Goal: Task Accomplishment & Management: Use online tool/utility

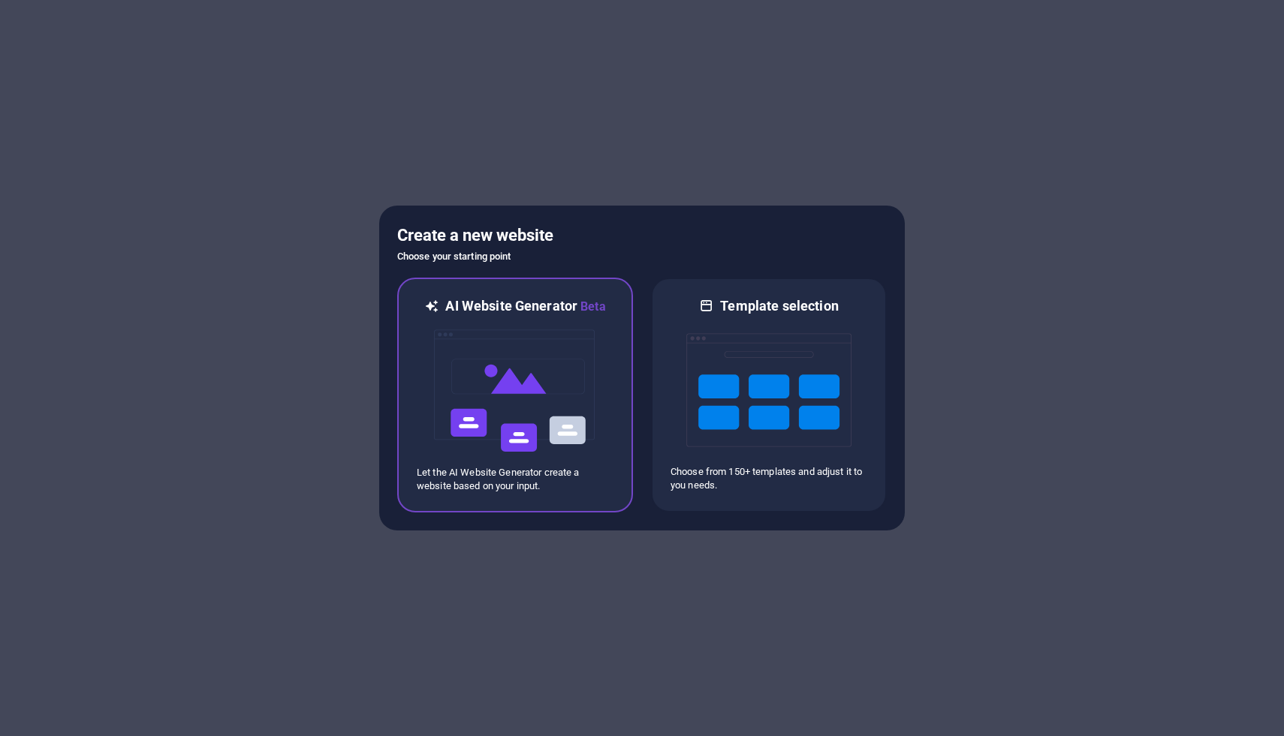
click at [533, 385] on img at bounding box center [514, 391] width 165 height 150
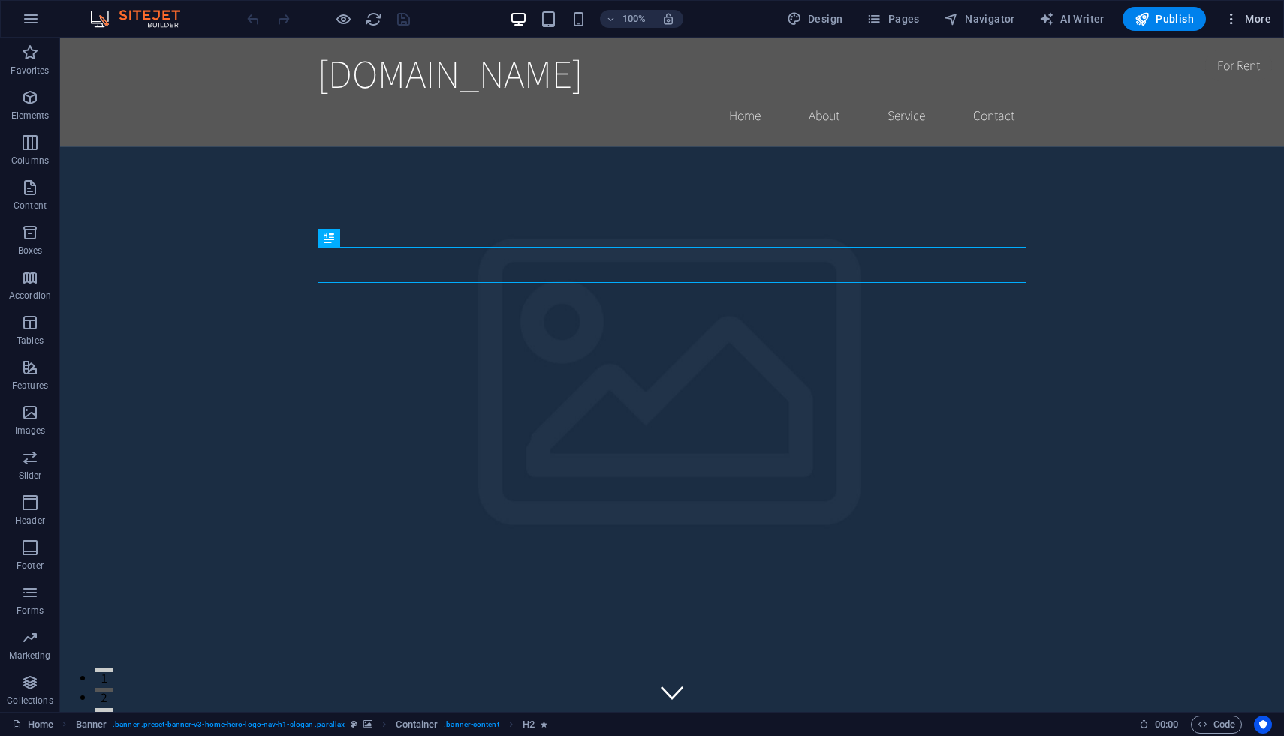
click at [1239, 19] on icon "button" at bounding box center [1231, 18] width 15 height 15
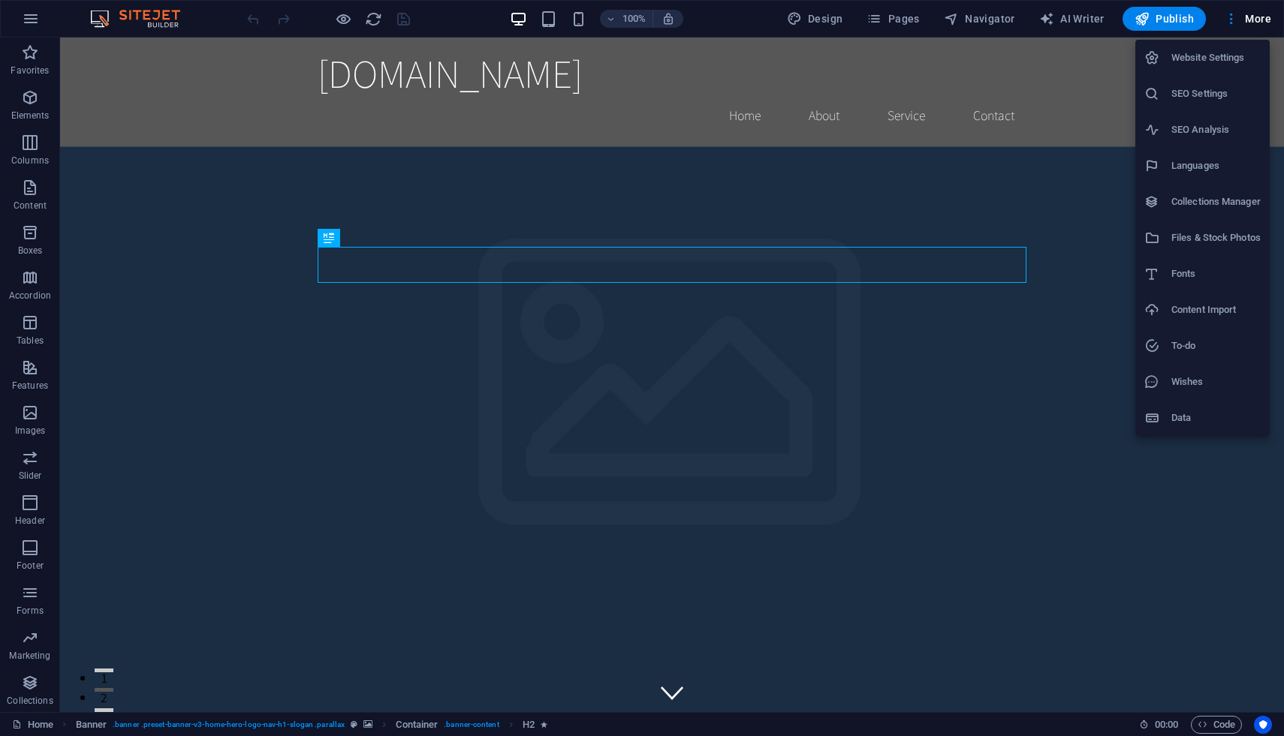
click at [1220, 54] on h6 "Website Settings" at bounding box center [1215, 58] width 89 height 18
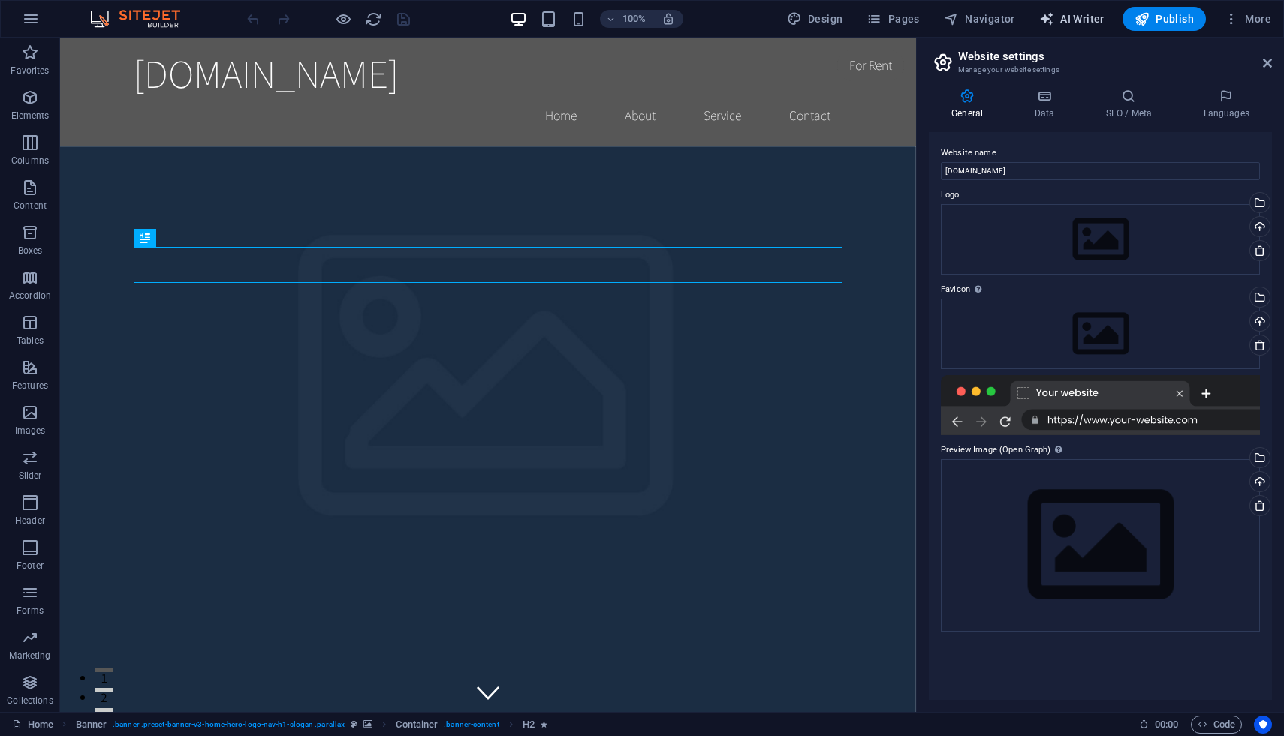
click at [1089, 20] on span "AI Writer" at bounding box center [1071, 18] width 65 height 15
select select "English"
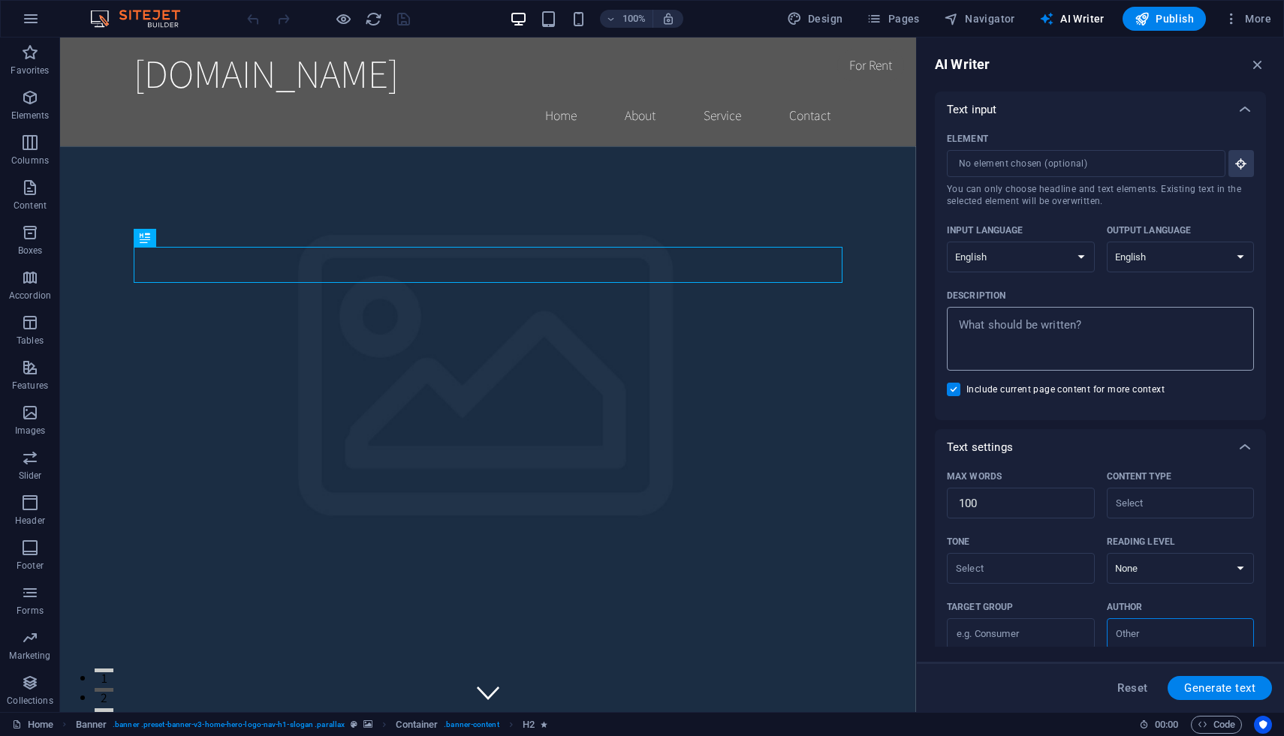
click at [1096, 332] on textarea "Description x ​" at bounding box center [1100, 339] width 292 height 49
type textarea "x"
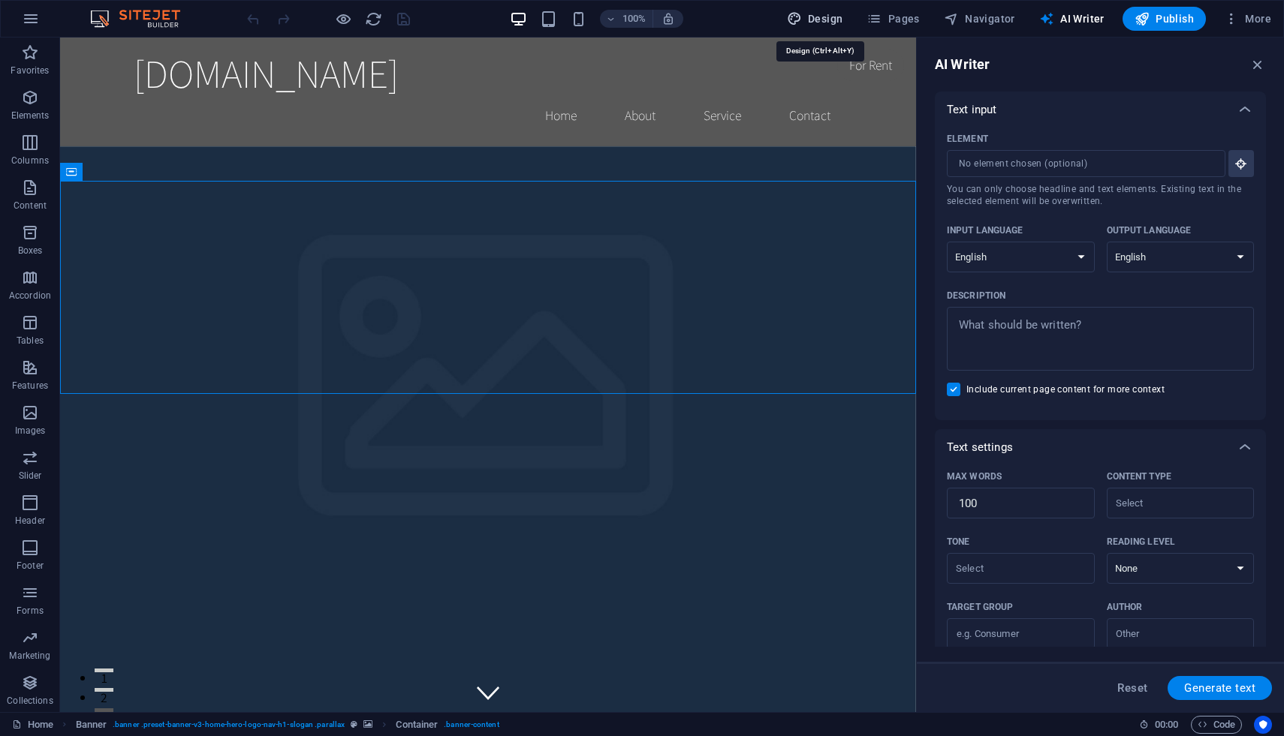
click at [827, 15] on span "Design" at bounding box center [815, 18] width 56 height 15
select select "rem"
select select "200"
select select "px"
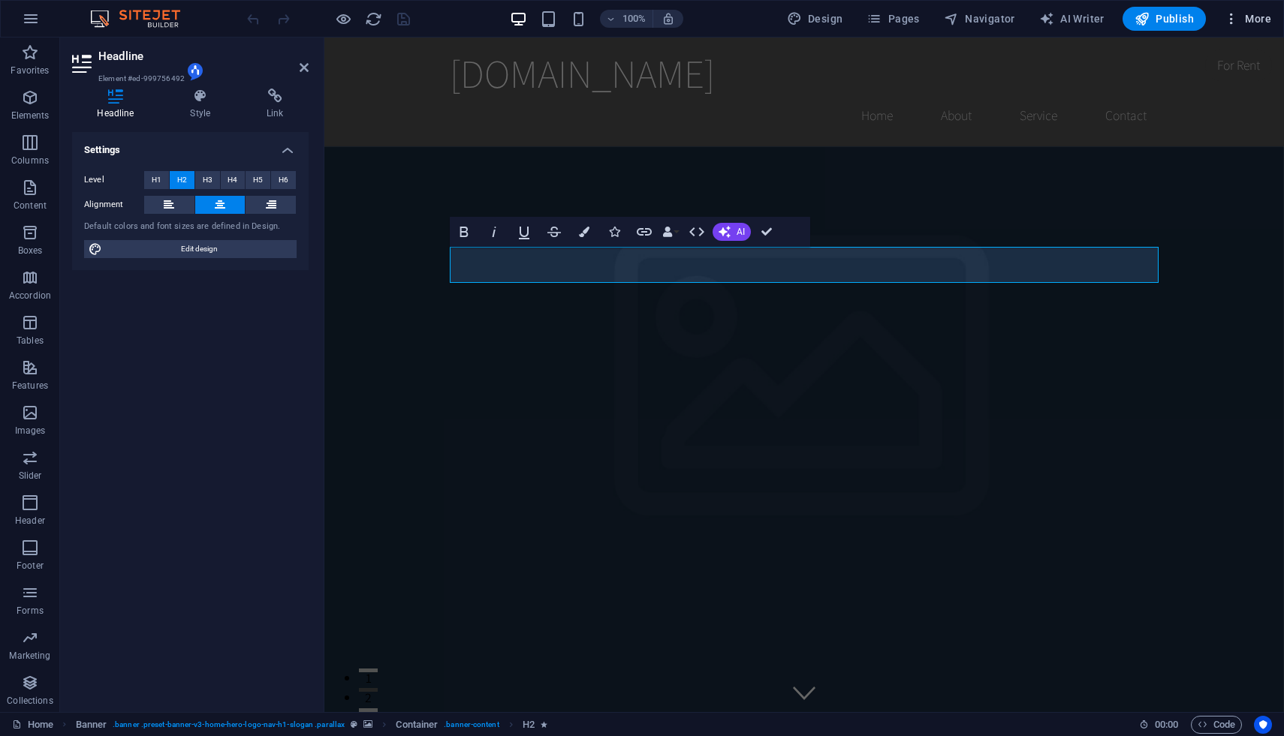
click at [1236, 15] on icon "button" at bounding box center [1231, 18] width 15 height 15
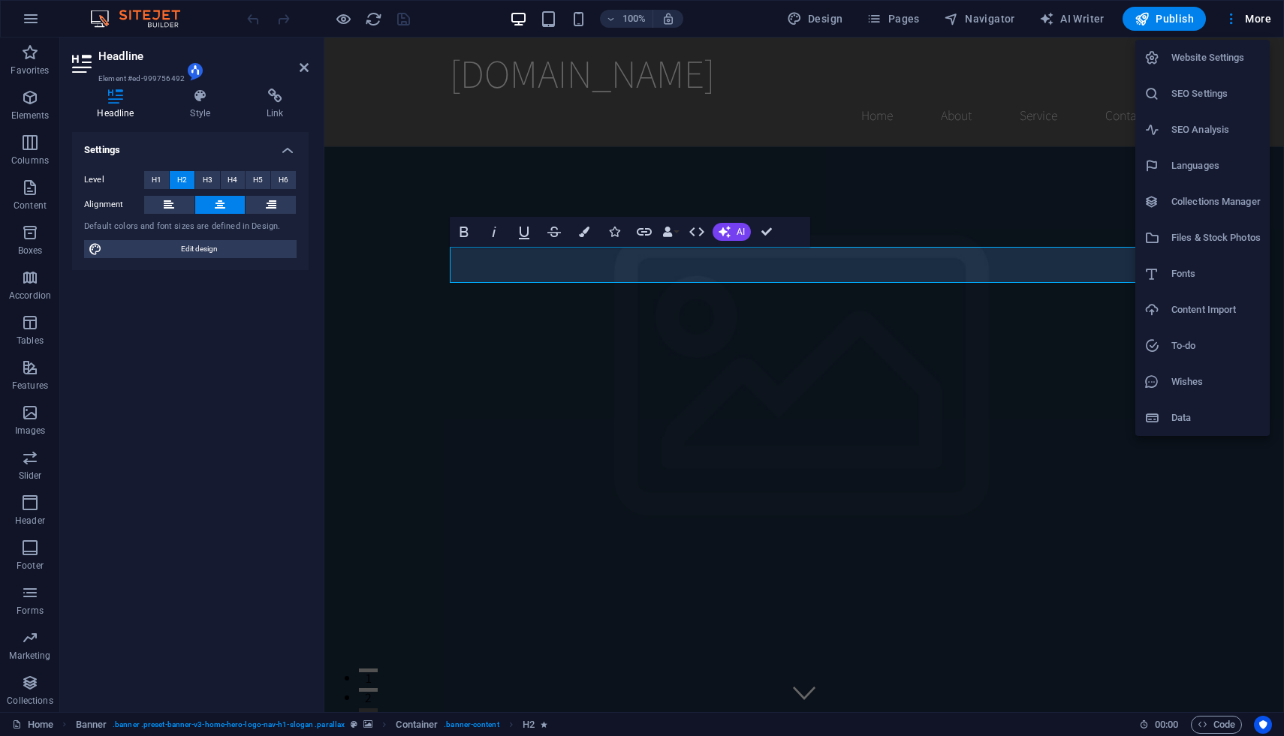
click at [1212, 315] on h6 "Content Import" at bounding box center [1215, 310] width 89 height 18
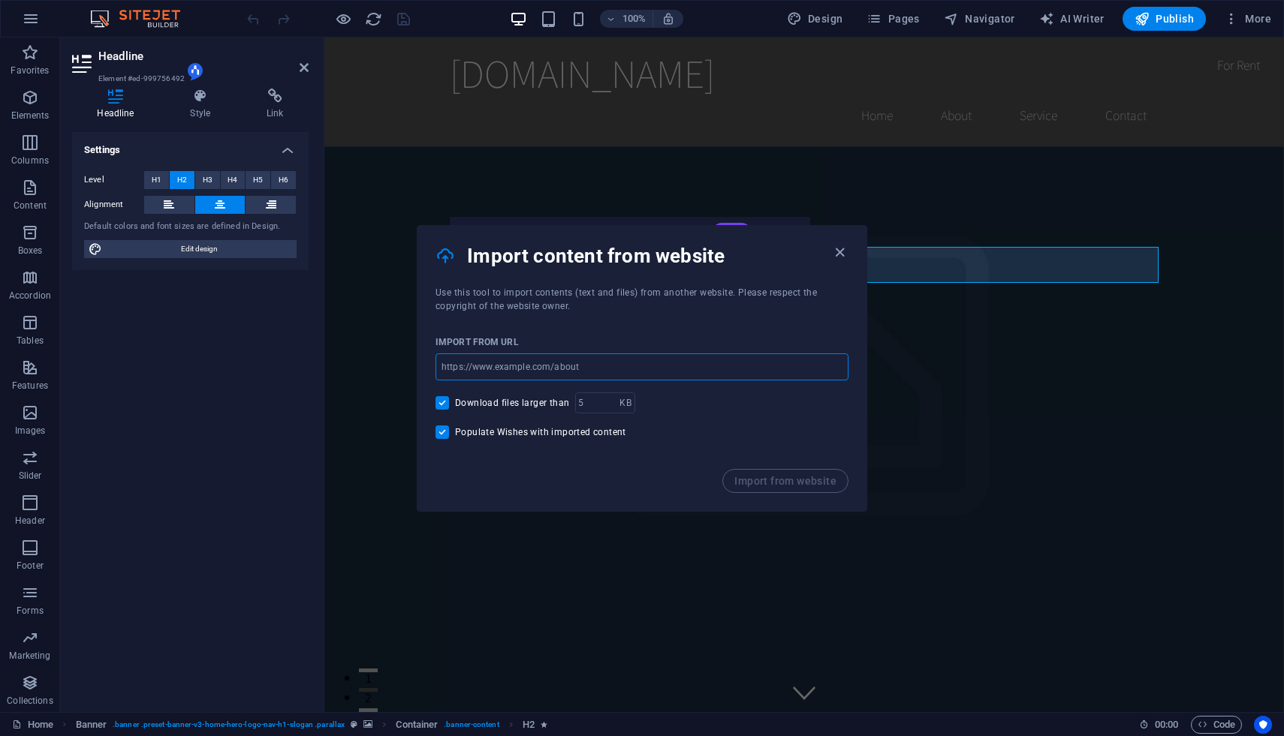
drag, startPoint x: 595, startPoint y: 363, endPoint x: 534, endPoint y: 365, distance: 60.8
click at [534, 365] on input "url" at bounding box center [641, 367] width 413 height 27
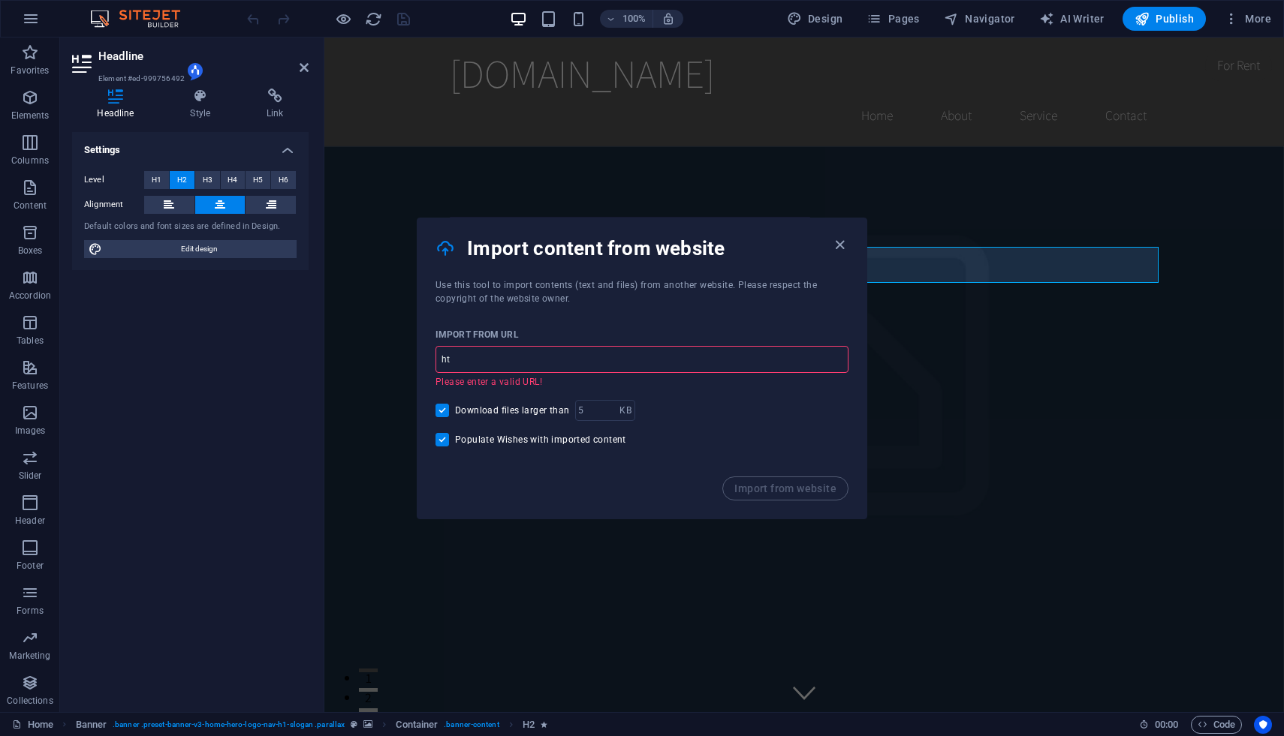
type input "h"
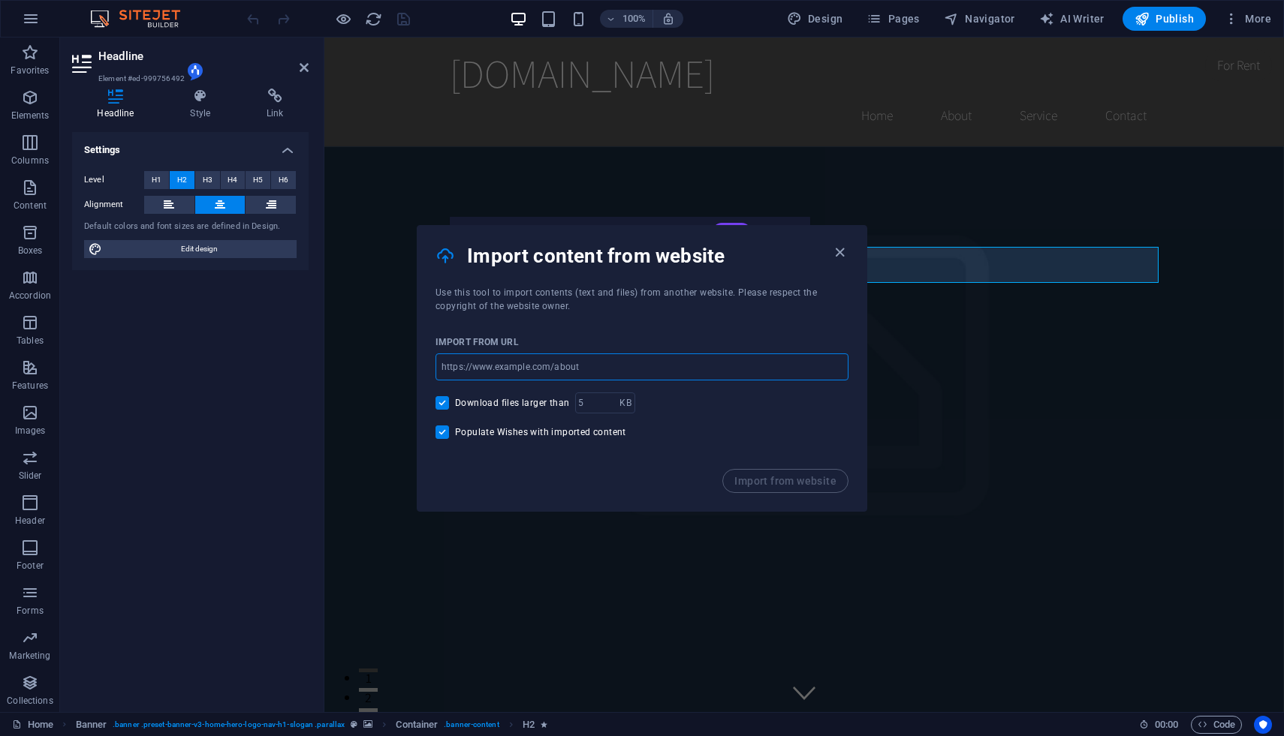
drag, startPoint x: 473, startPoint y: 368, endPoint x: 444, endPoint y: 368, distance: 28.5
click at [443, 367] on input "url" at bounding box center [641, 367] width 413 height 27
type input "https://www.propertybansko.com"
drag, startPoint x: 778, startPoint y: 486, endPoint x: 755, endPoint y: 463, distance: 32.4
click at [754, 463] on div "Import content from website Use this tool to import contents (text and files) f…" at bounding box center [642, 368] width 450 height 287
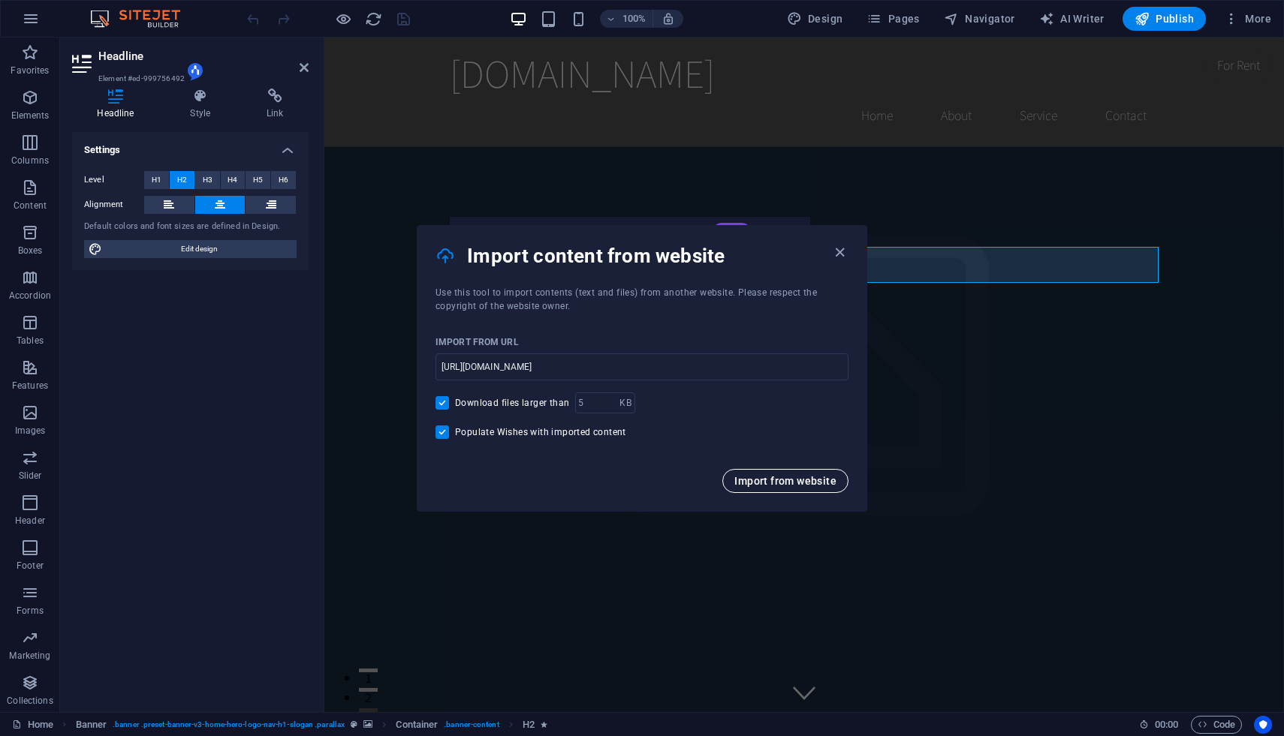
click at [769, 478] on span "Import from website" at bounding box center [785, 481] width 102 height 12
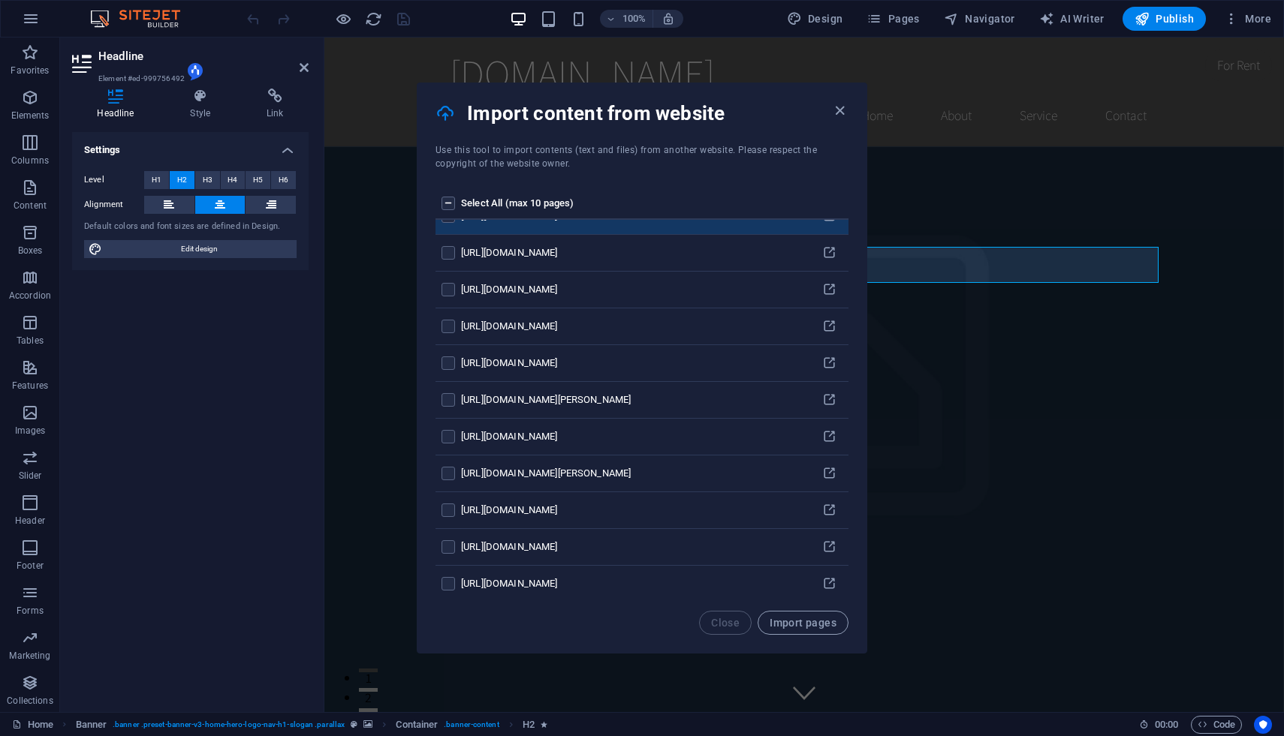
scroll to position [546, 0]
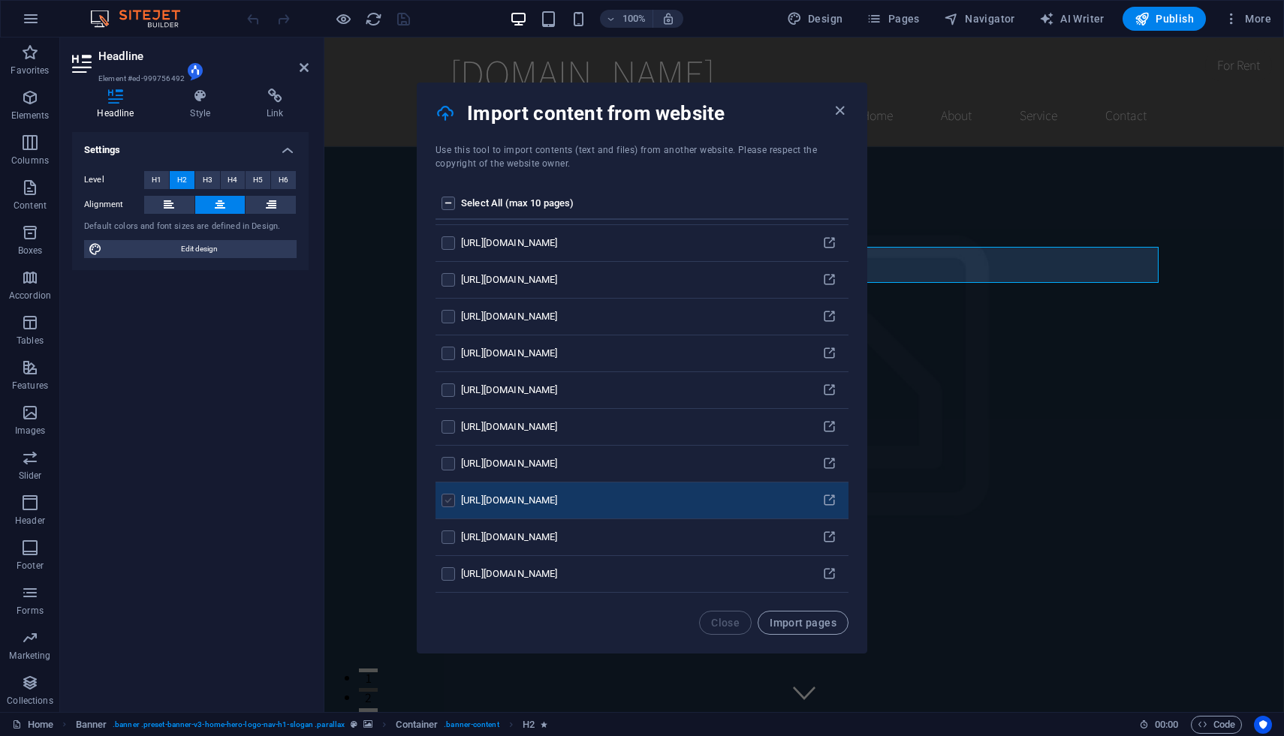
click at [446, 501] on label "pages list" at bounding box center [448, 501] width 14 height 14
click at [0, 0] on input "pages list" at bounding box center [0, 0] width 0 height 0
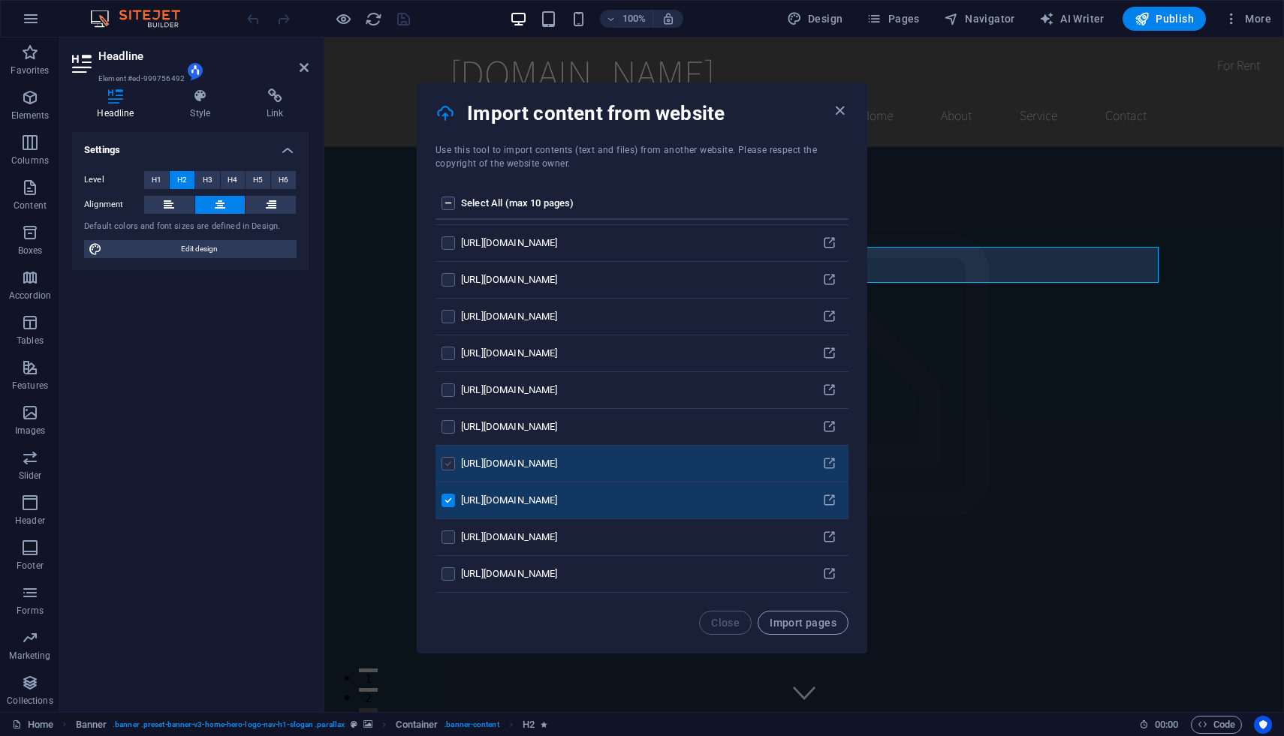
click at [448, 463] on label "pages list" at bounding box center [448, 464] width 14 height 14
click at [0, 0] on input "pages list" at bounding box center [0, 0] width 0 height 0
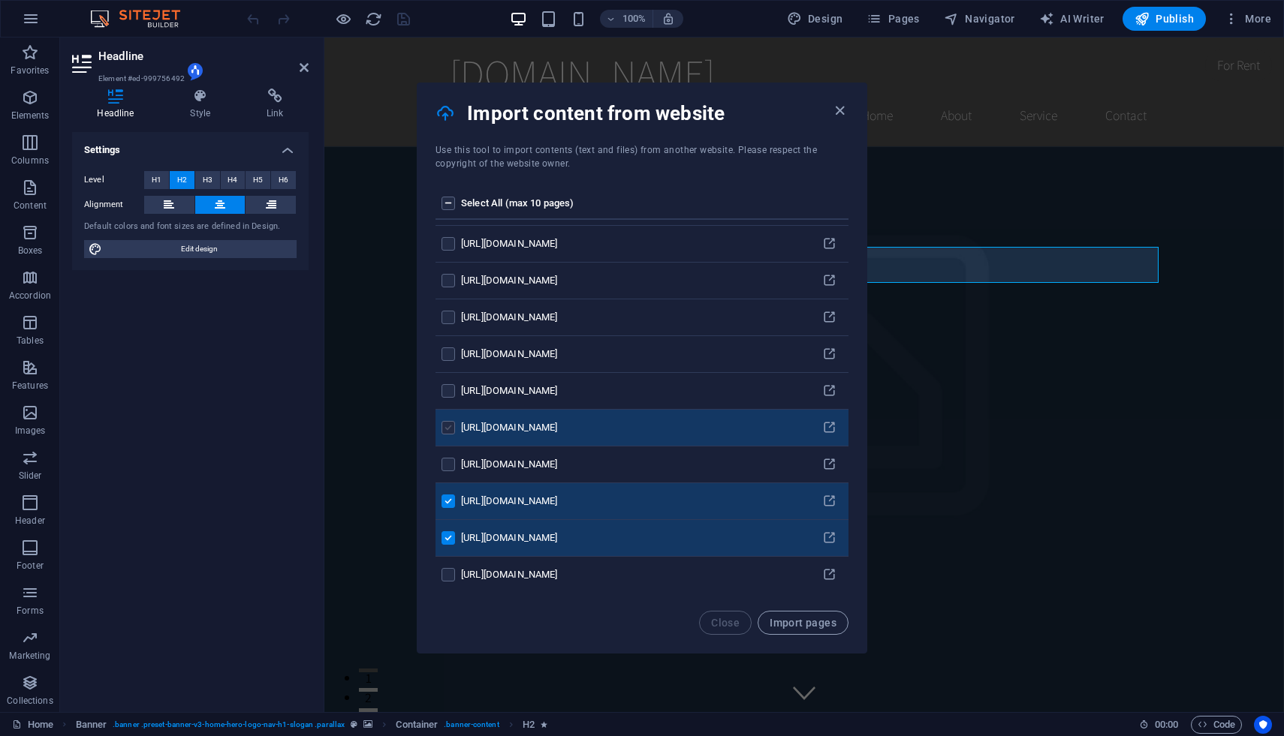
scroll to position [507, 0]
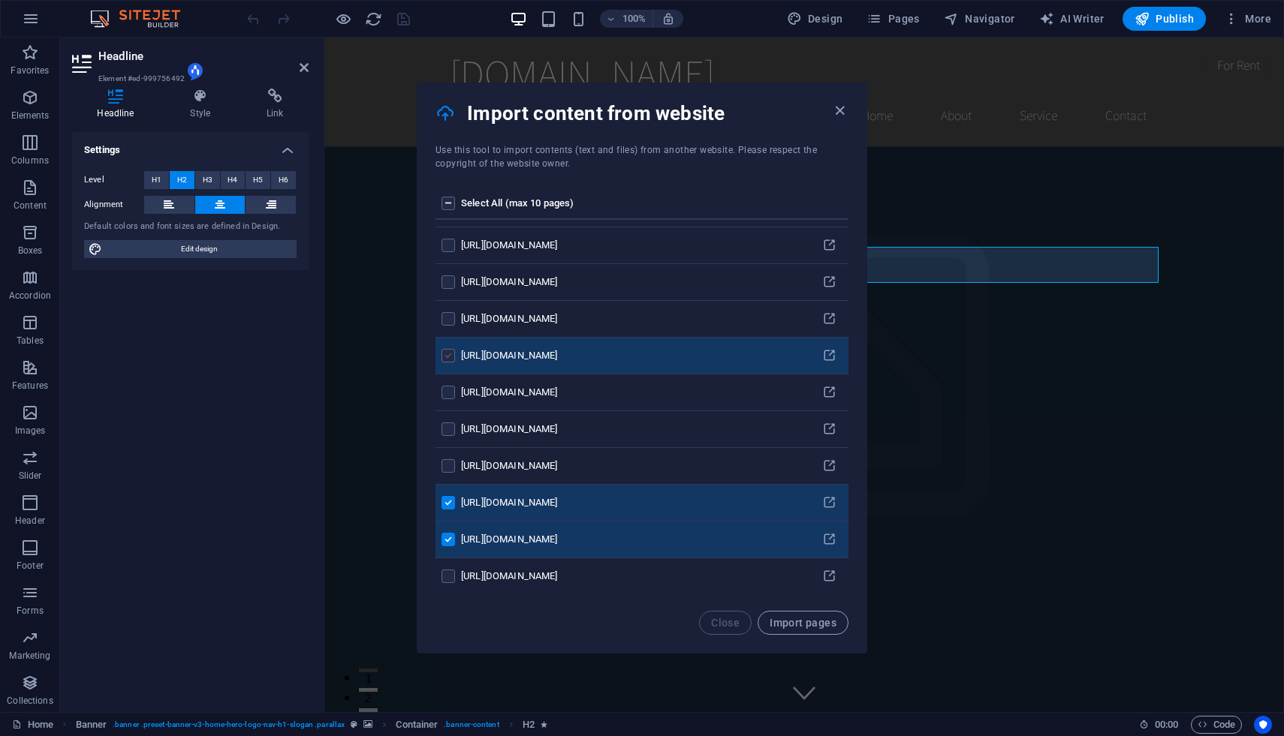
click at [446, 357] on label "pages list" at bounding box center [448, 356] width 14 height 14
click at [0, 0] on input "pages list" at bounding box center [0, 0] width 0 height 0
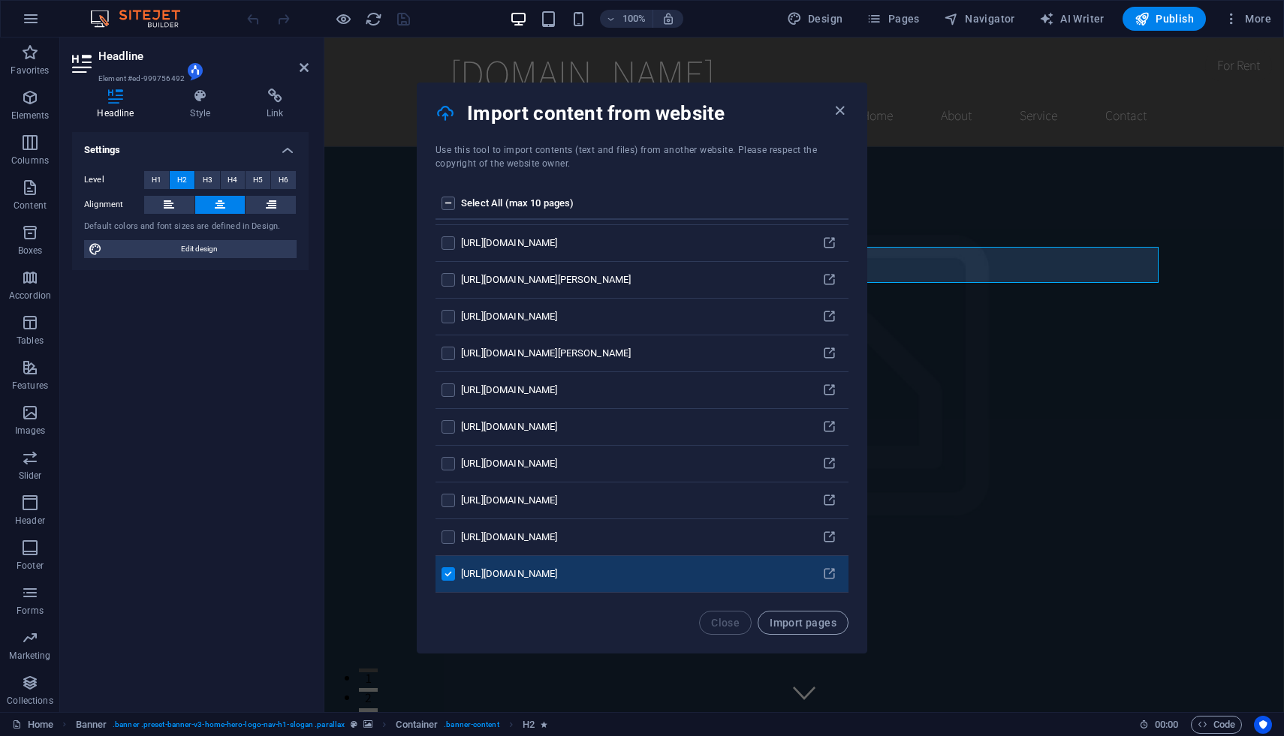
scroll to position [283, 0]
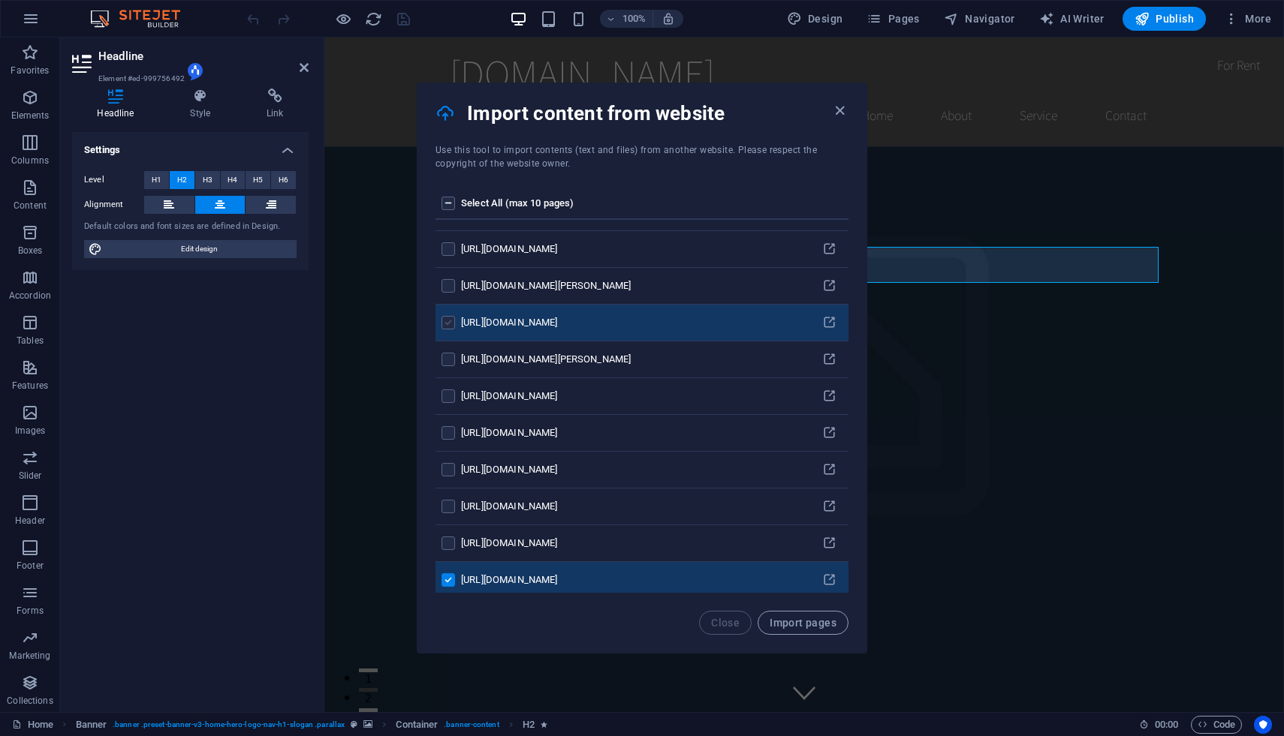
click at [449, 326] on label "pages list" at bounding box center [448, 323] width 14 height 14
click at [0, 0] on input "pages list" at bounding box center [0, 0] width 0 height 0
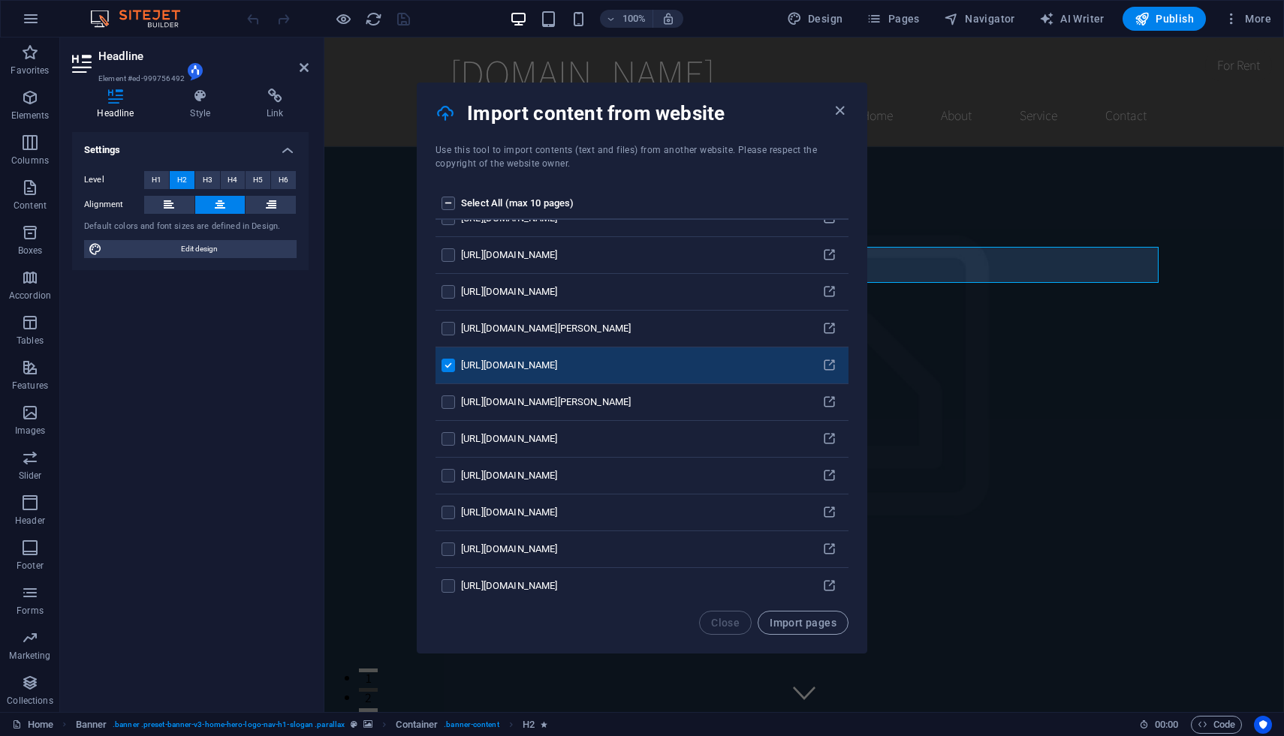
scroll to position [229, 0]
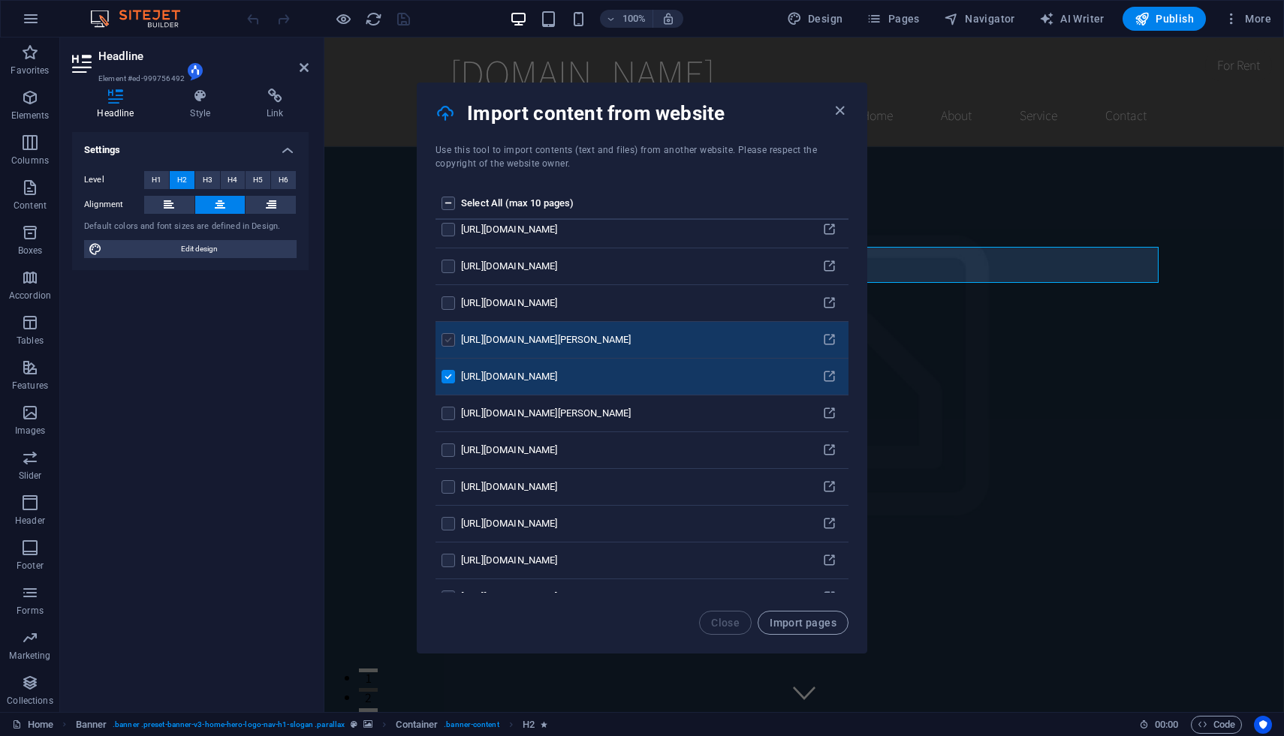
click at [449, 341] on label "pages list" at bounding box center [448, 340] width 14 height 14
click at [0, 0] on input "pages list" at bounding box center [0, 0] width 0 height 0
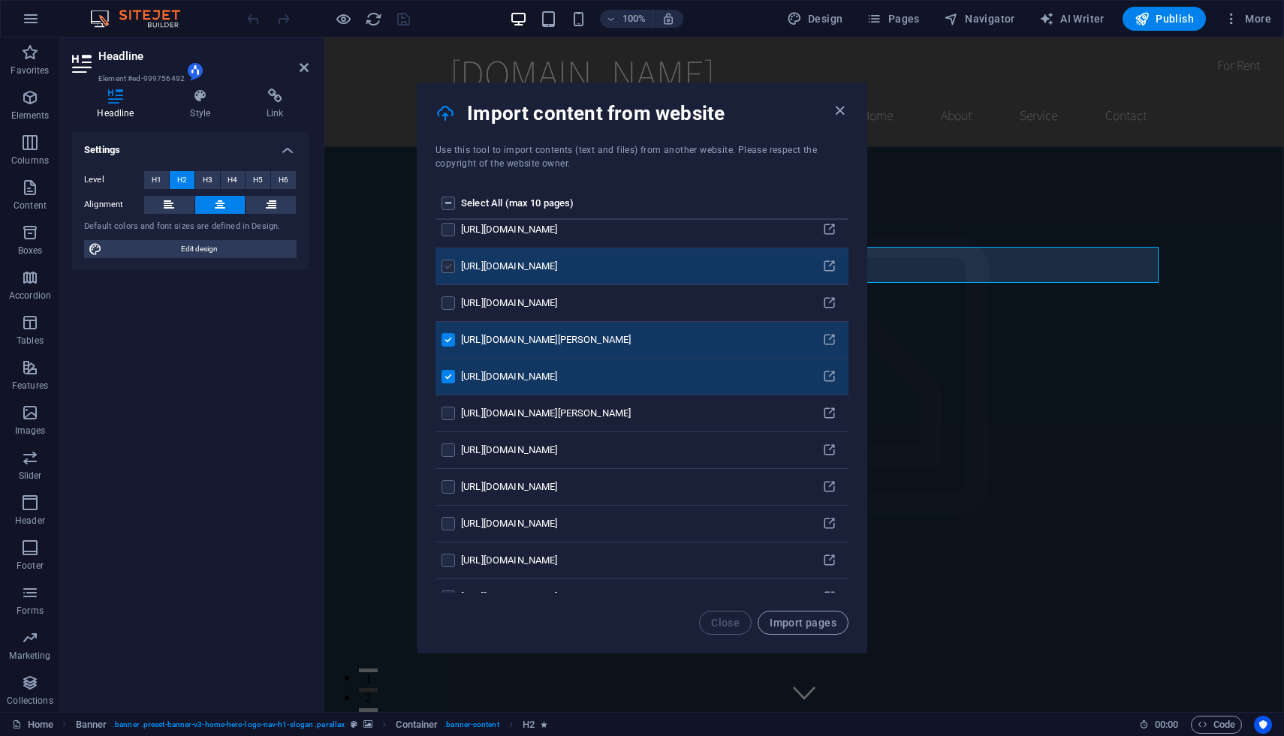
click at [444, 269] on label "pages list" at bounding box center [448, 267] width 14 height 14
click at [0, 0] on input "pages list" at bounding box center [0, 0] width 0 height 0
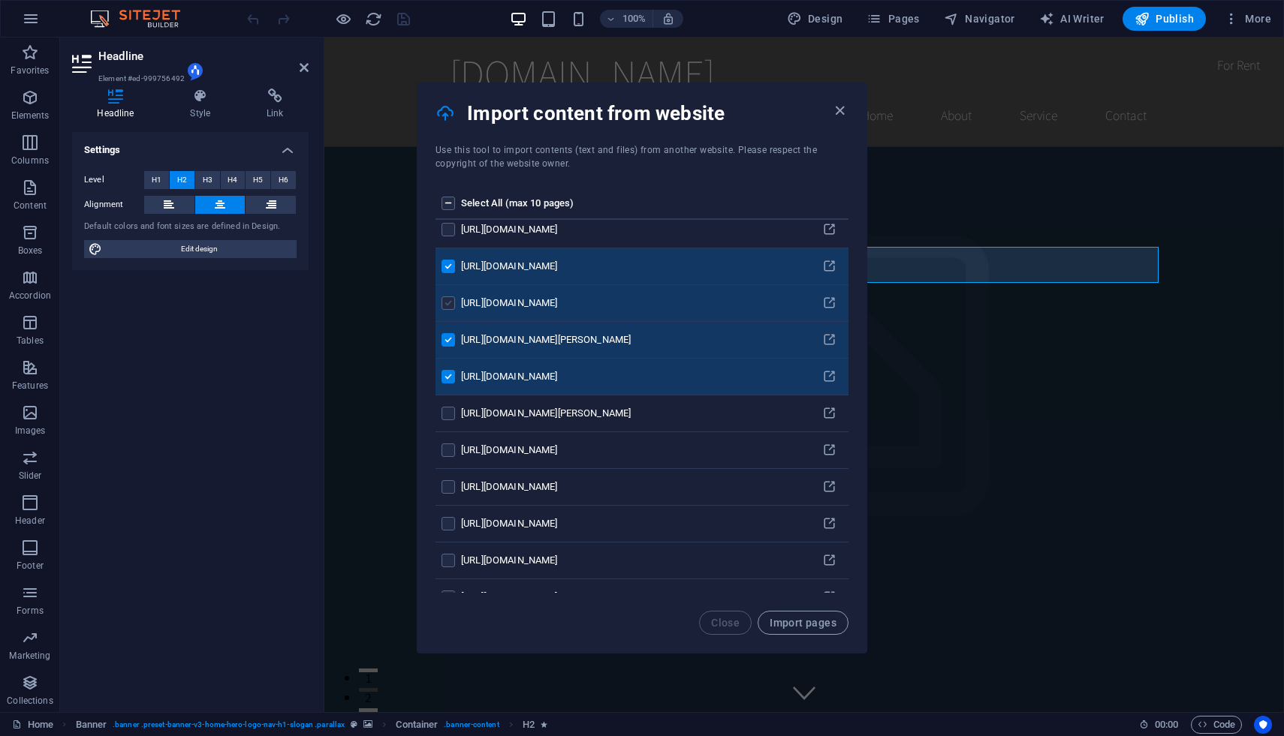
click at [444, 297] on label "pages list" at bounding box center [448, 304] width 14 height 14
click at [0, 0] on input "pages list" at bounding box center [0, 0] width 0 height 0
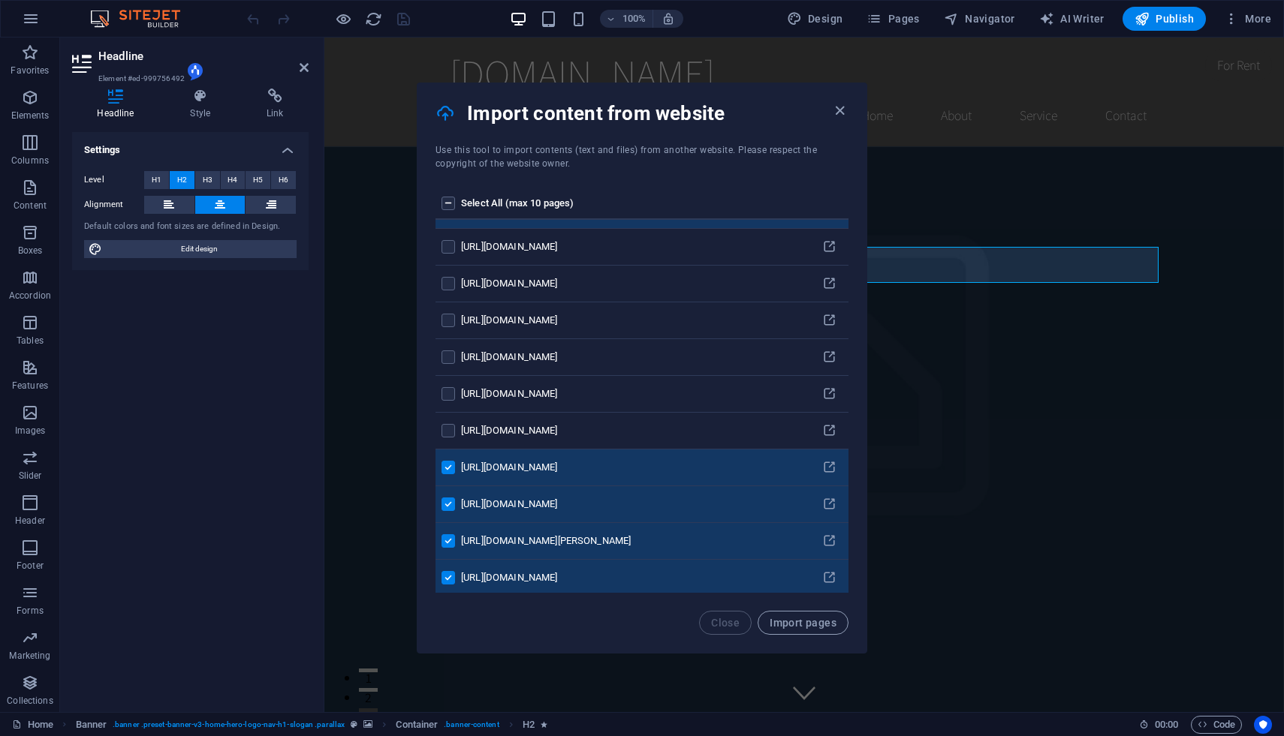
scroll to position [23, 0]
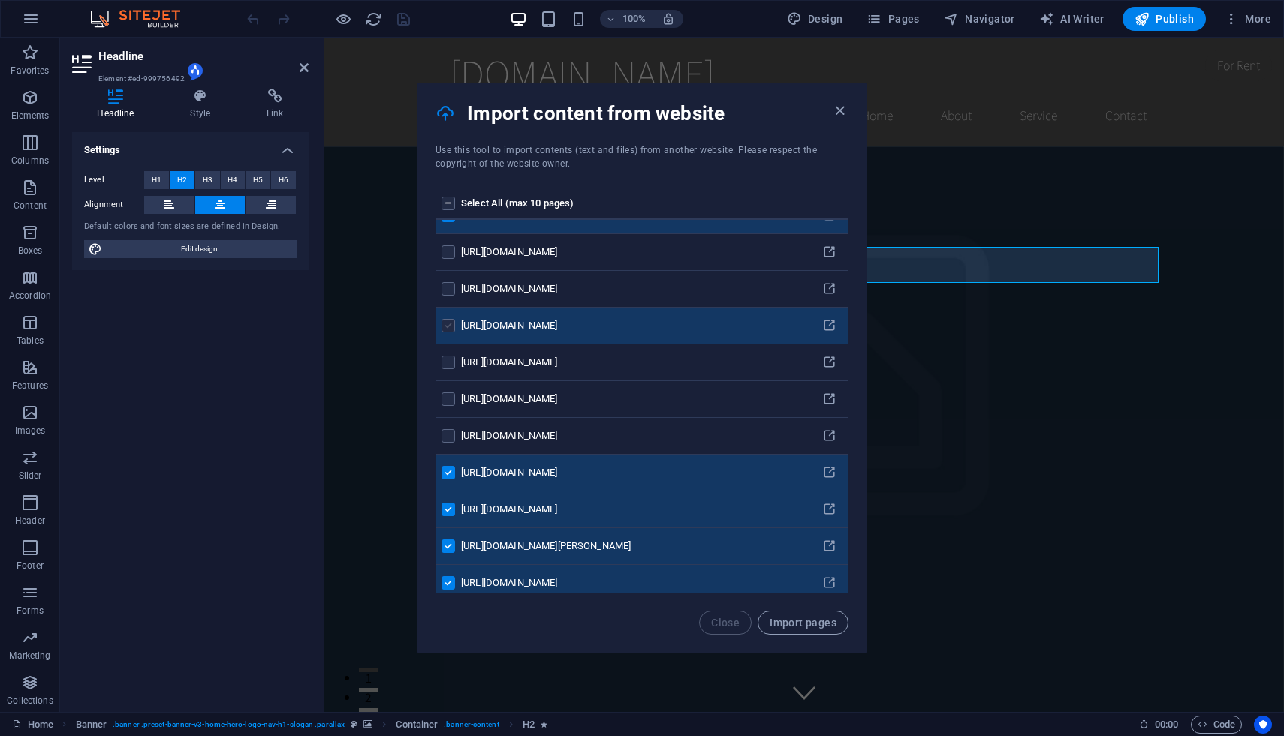
click at [449, 331] on label "pages list" at bounding box center [448, 326] width 14 height 14
click at [0, 0] on input "pages list" at bounding box center [0, 0] width 0 height 0
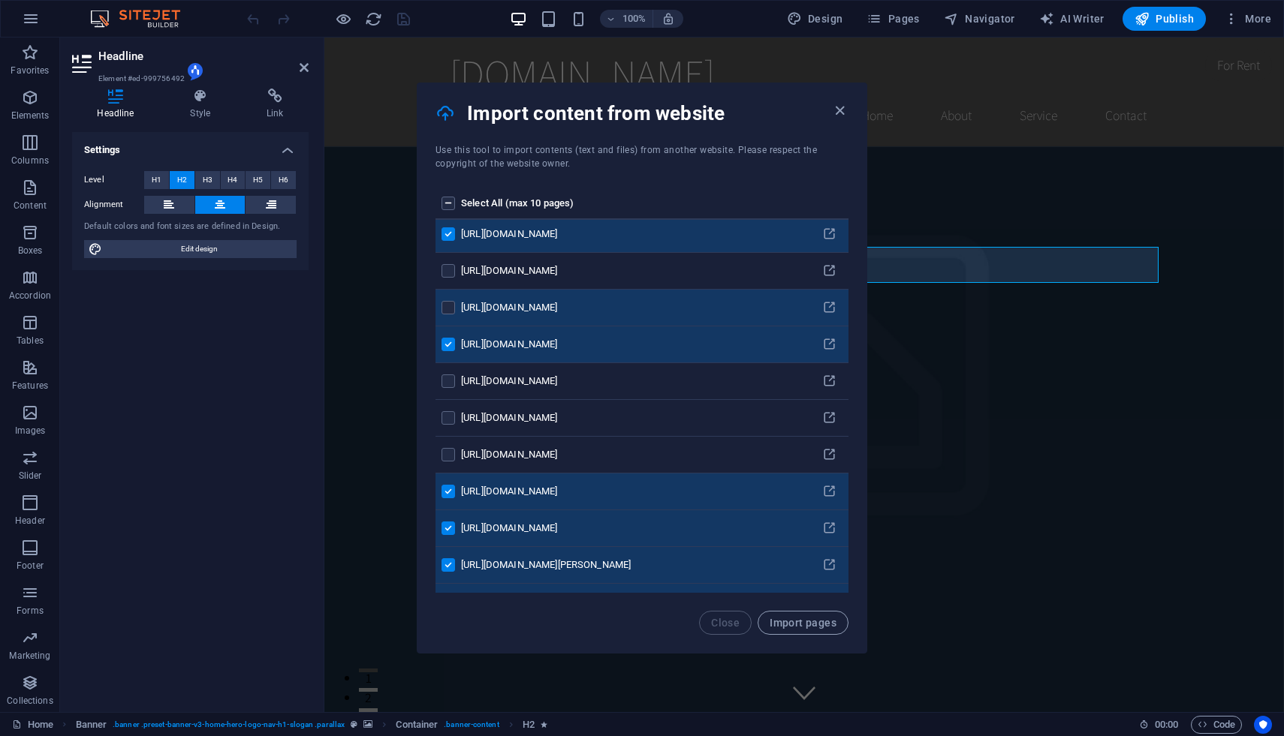
scroll to position [0, 0]
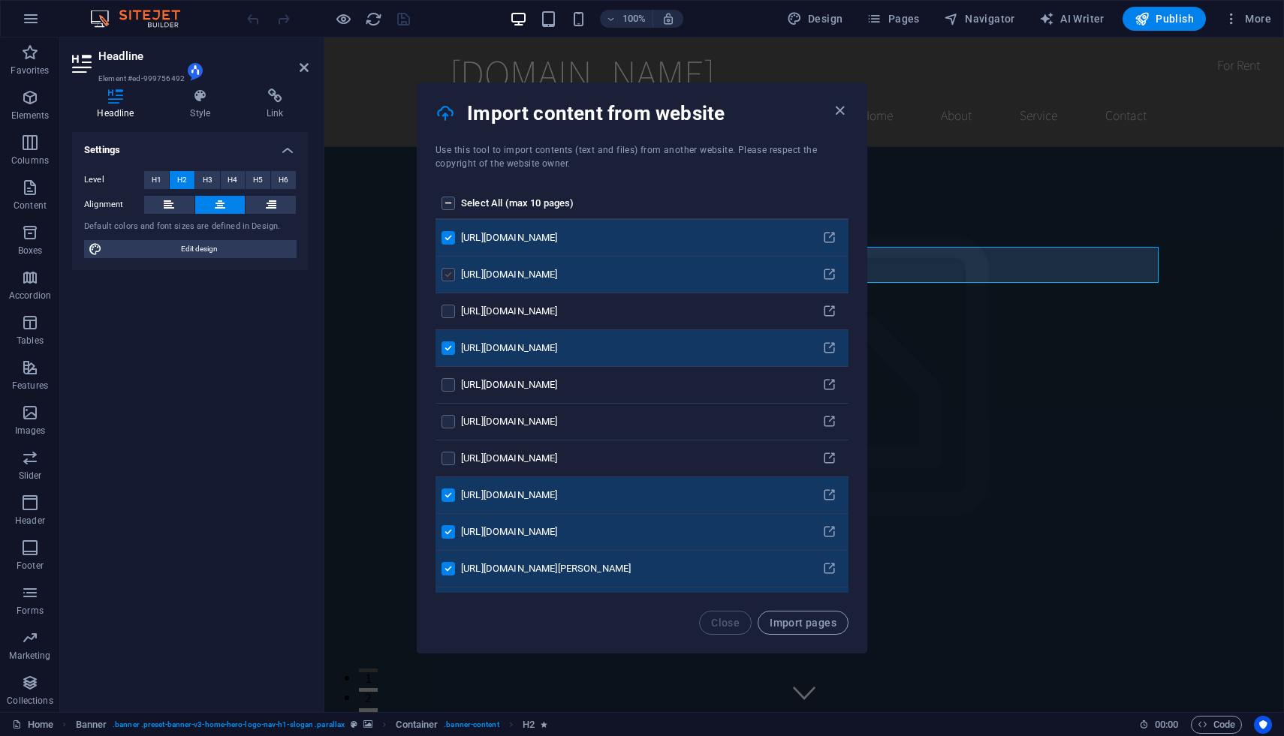
click at [444, 277] on label "pages list" at bounding box center [448, 275] width 14 height 14
click at [0, 0] on input "pages list" at bounding box center [0, 0] width 0 height 0
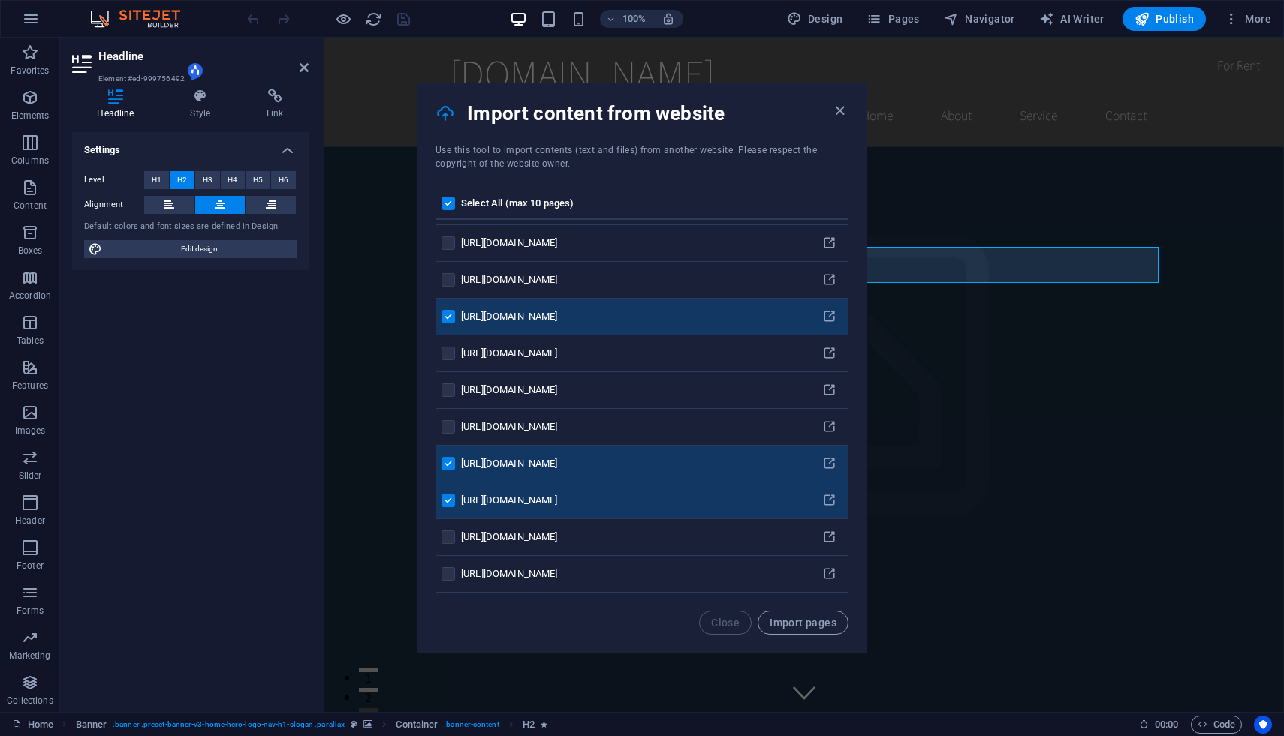
scroll to position [546, 0]
click at [802, 629] on button "Import pages" at bounding box center [802, 623] width 91 height 24
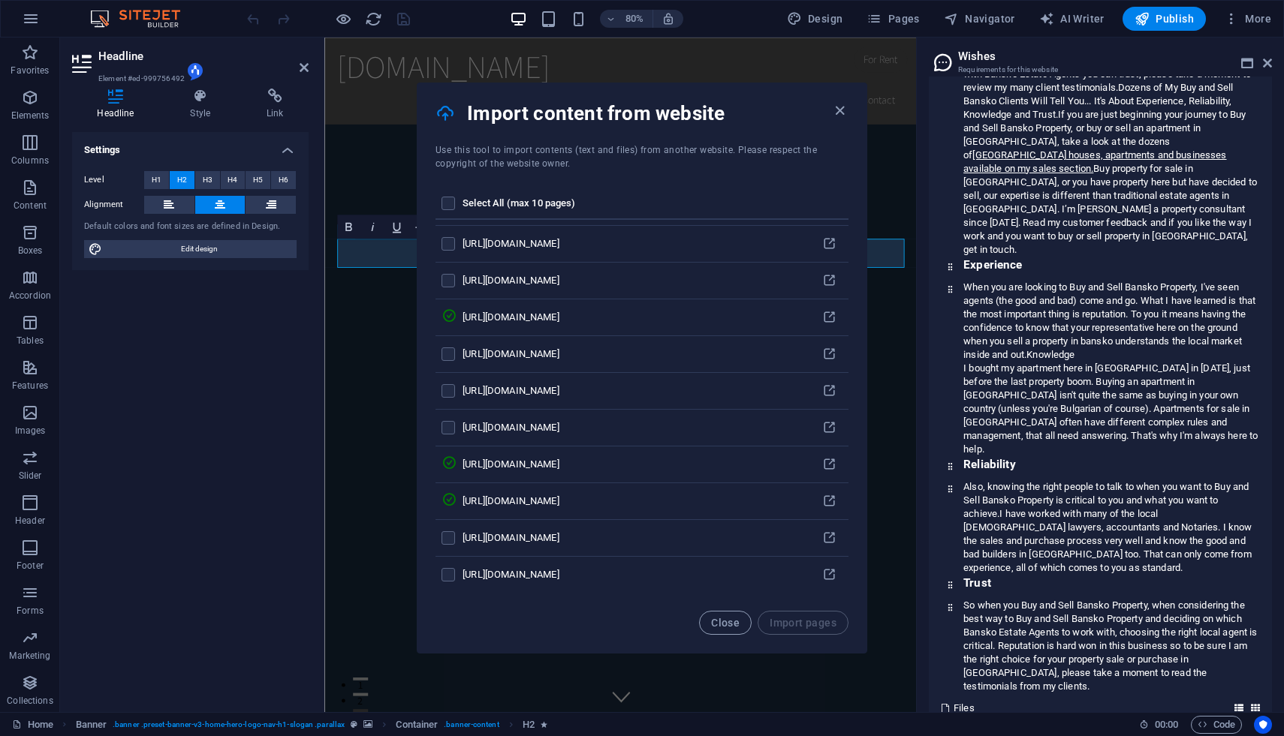
scroll to position [23838, 0]
click at [841, 113] on icon "button" at bounding box center [839, 110] width 17 height 17
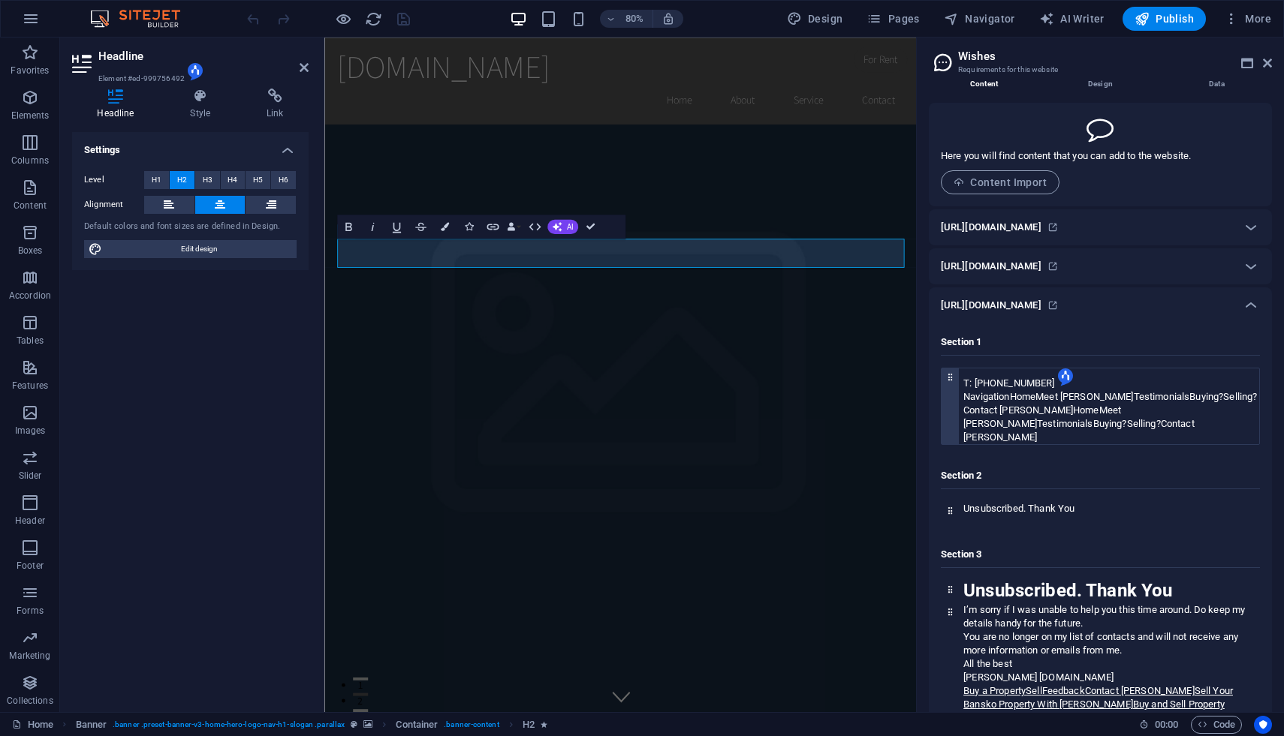
scroll to position [0, 0]
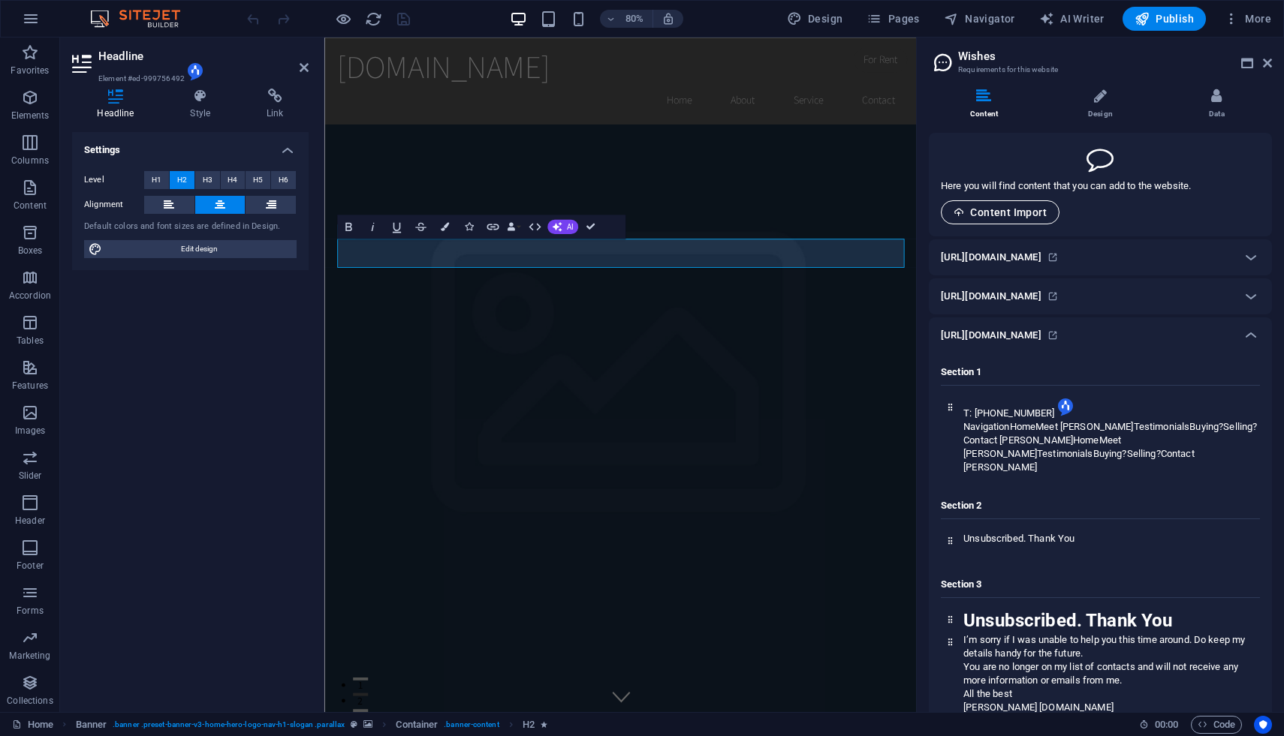
click at [1014, 219] on button "Content Import" at bounding box center [1000, 212] width 119 height 24
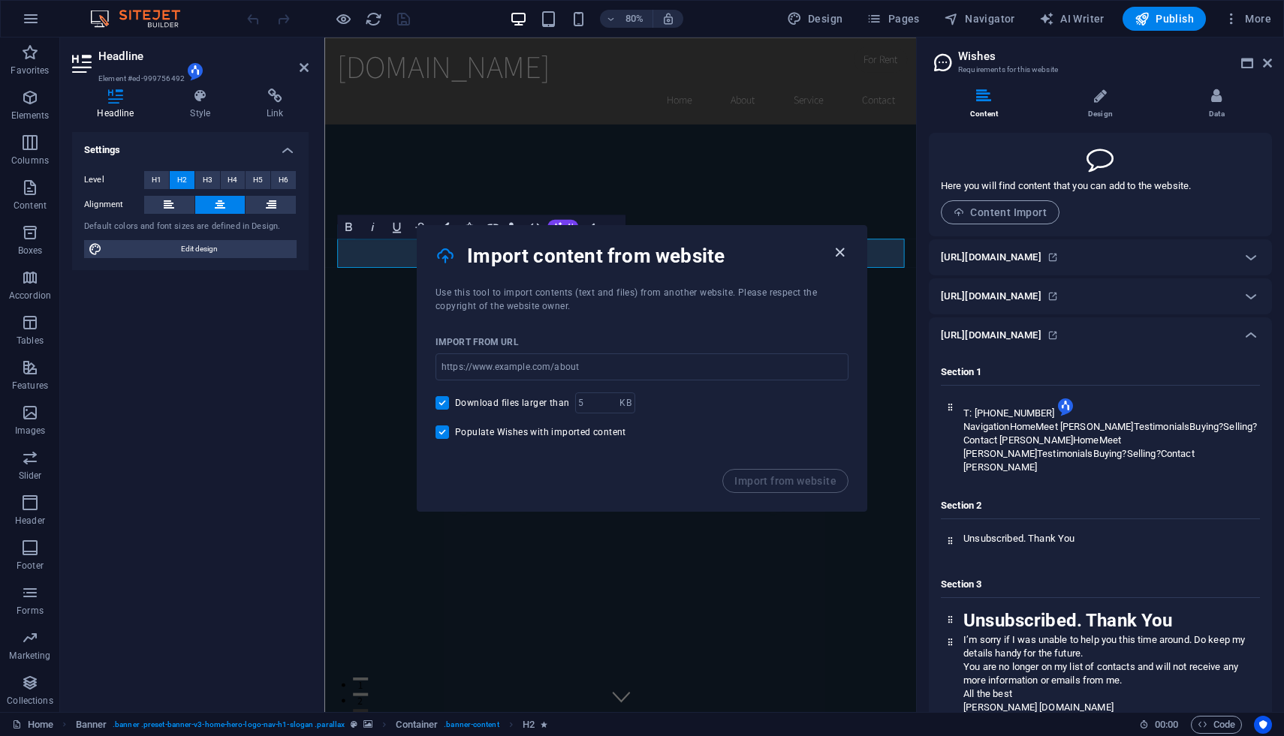
click at [843, 259] on icon "button" at bounding box center [839, 252] width 17 height 17
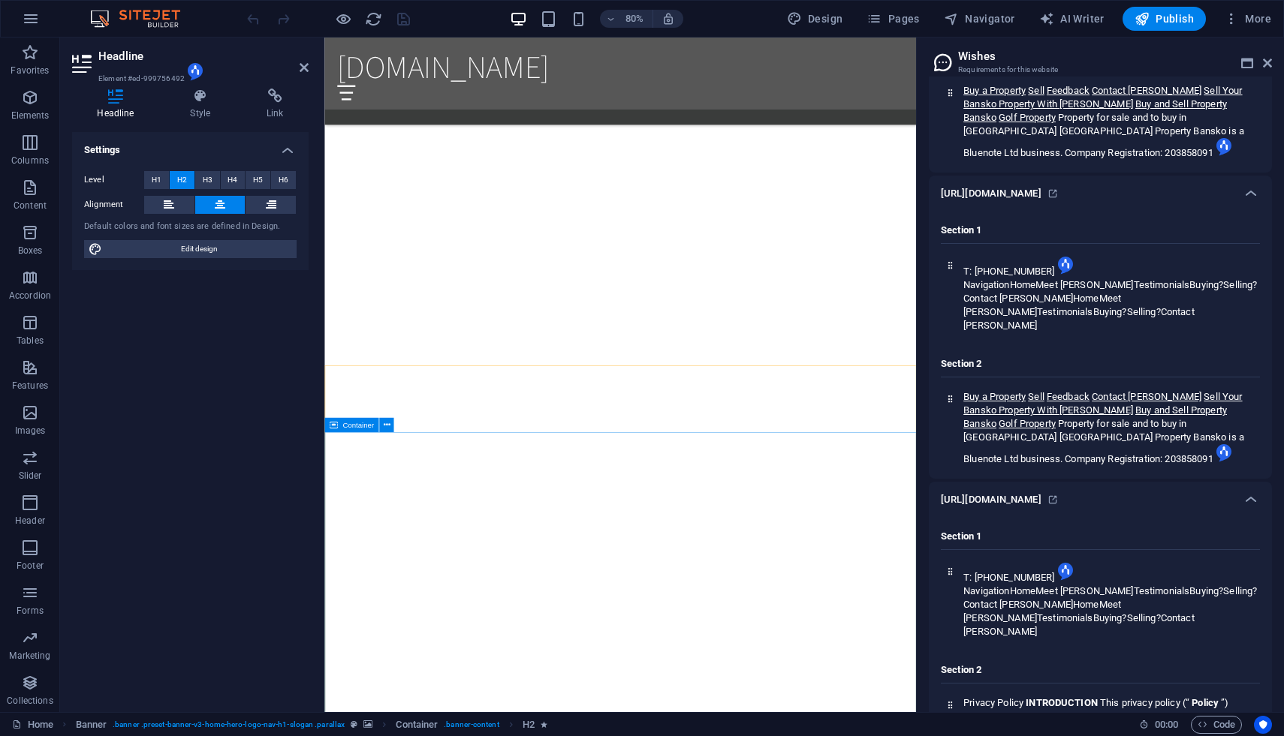
scroll to position [2127, 0]
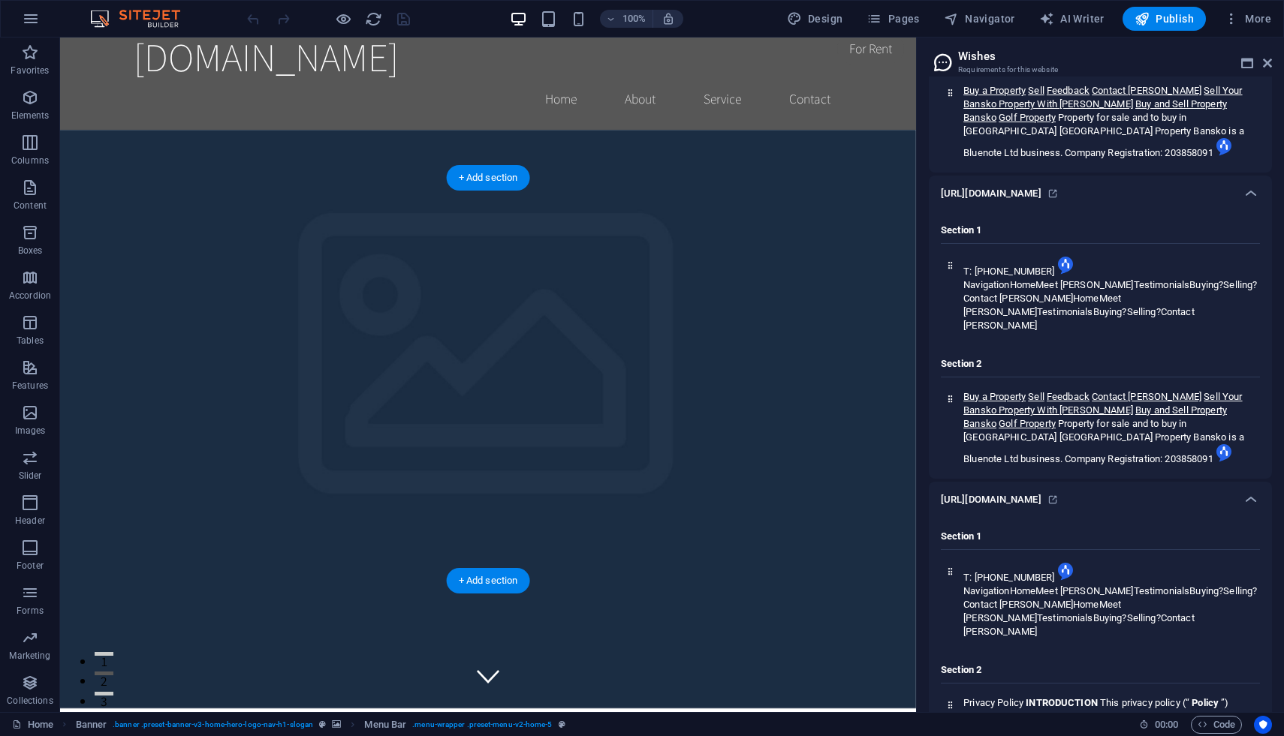
scroll to position [0, 0]
